Goal: Task Accomplishment & Management: Use online tool/utility

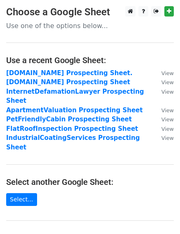
scroll to position [83, 0]
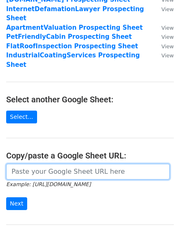
click at [43, 164] on input "url" at bounding box center [88, 172] width 164 height 16
paste input "[URL][DOMAIN_NAME]"
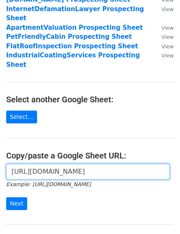
scroll to position [0, 181]
type input "[URL][DOMAIN_NAME]"
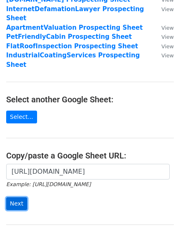
click at [15, 197] on input "Next" at bounding box center [16, 203] width 21 height 13
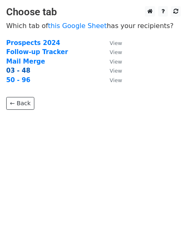
click at [12, 73] on strong "03 - 48" at bounding box center [18, 70] width 24 height 7
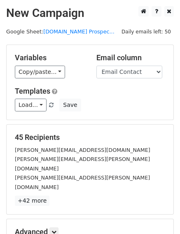
click at [50, 79] on div "Variables Copy/paste... {{Company Name}} {{Email Contact}} {{First Name}} {{Las…" at bounding box center [90, 82] width 167 height 75
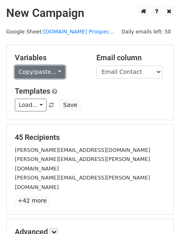
click at [48, 76] on link "Copy/paste..." at bounding box center [40, 72] width 50 height 13
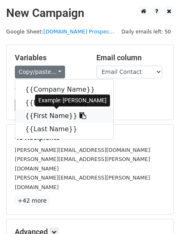
click at [43, 117] on link "{{First Name}}" at bounding box center [64, 115] width 98 height 13
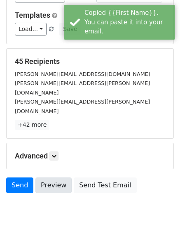
scroll to position [83, 0]
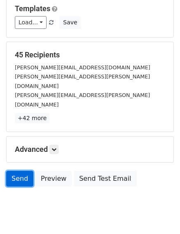
drag, startPoint x: 21, startPoint y: 160, endPoint x: 17, endPoint y: 159, distance: 4.3
click at [21, 171] on link "Send" at bounding box center [19, 179] width 27 height 16
